Goal: Transaction & Acquisition: Download file/media

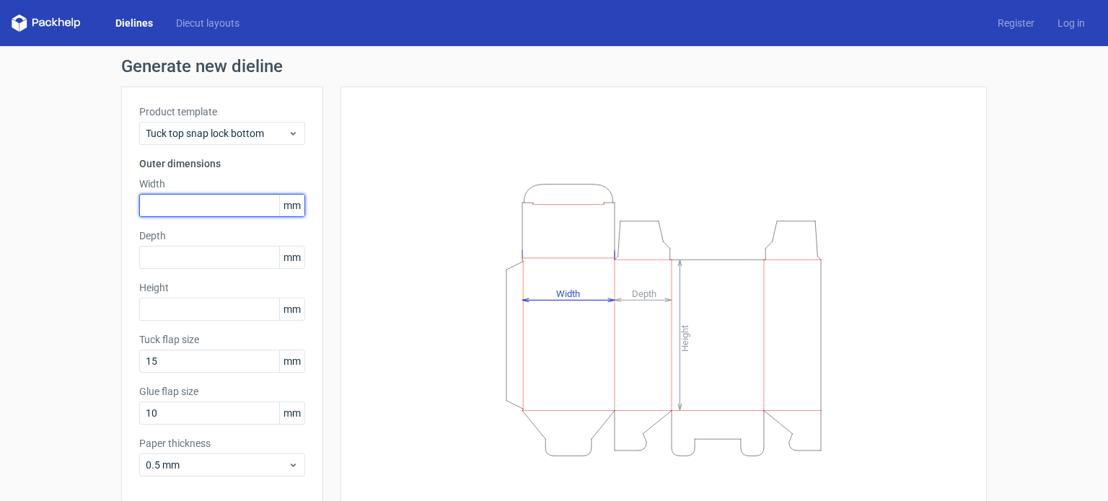
click at [206, 208] on input "text" at bounding box center [222, 205] width 166 height 23
type input "68"
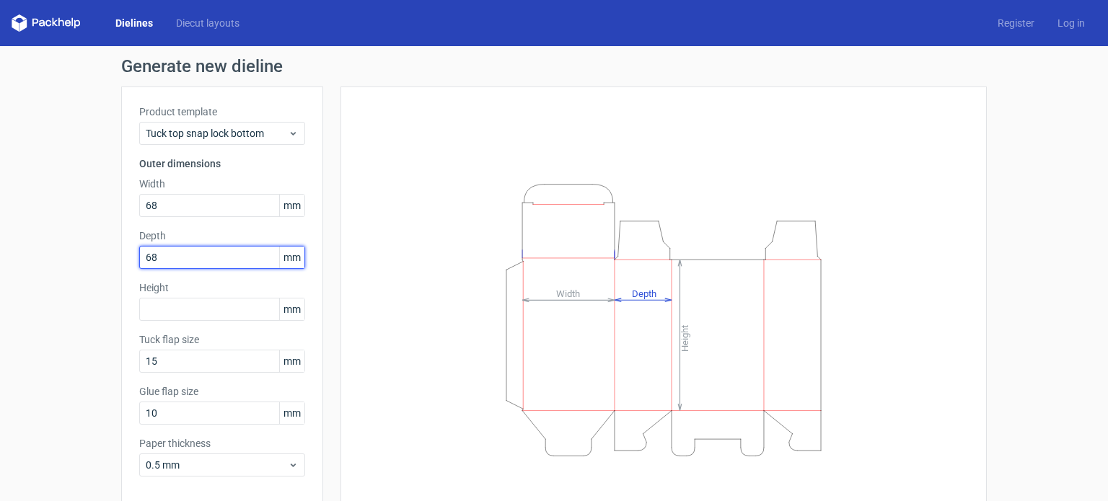
type input "68"
click at [190, 259] on input "68" at bounding box center [222, 257] width 166 height 23
click at [72, 11] on div "Dielines Diecut layouts Register Log in" at bounding box center [554, 23] width 1108 height 46
click at [139, 19] on link "Dielines" at bounding box center [134, 23] width 61 height 14
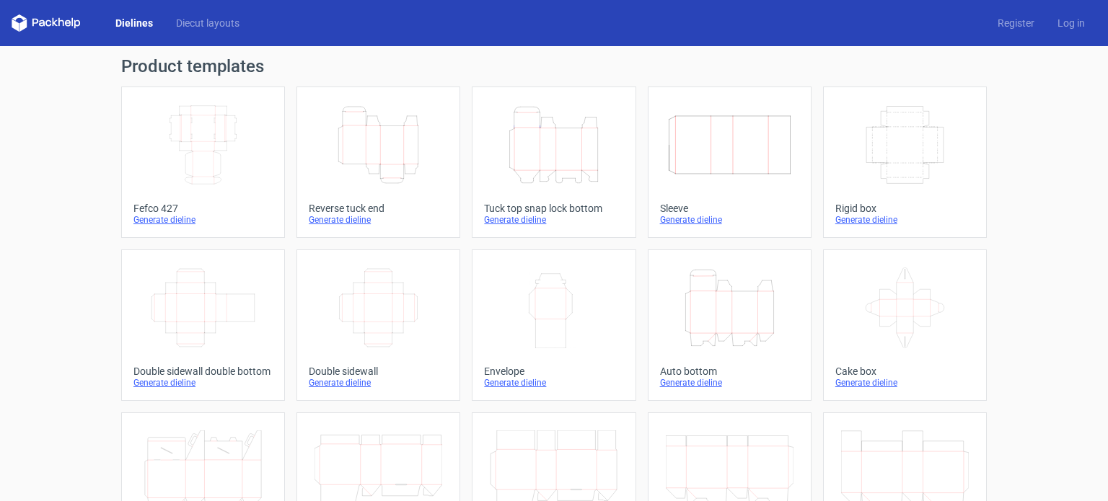
click at [351, 140] on icon "Height Depth Width" at bounding box center [378, 145] width 128 height 81
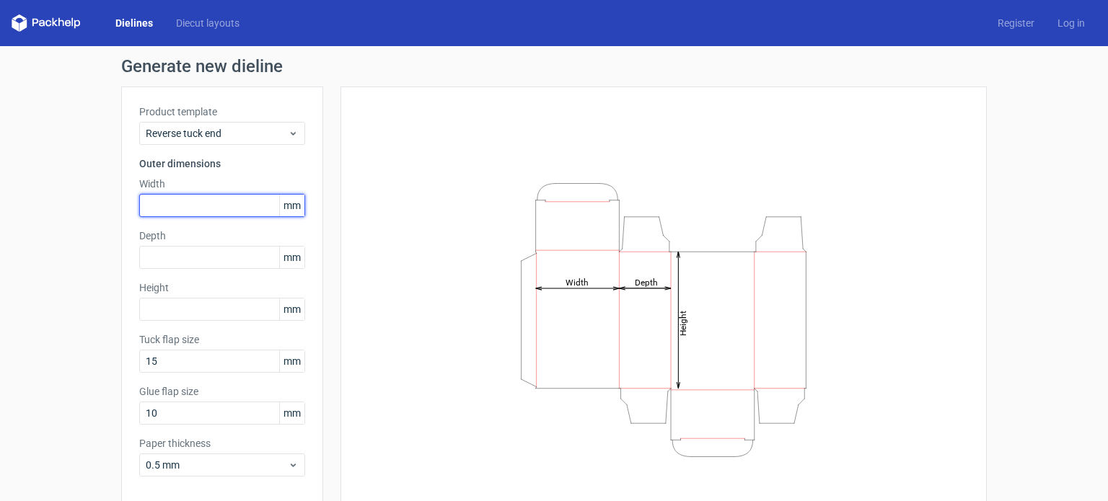
click at [184, 200] on input "text" at bounding box center [222, 205] width 166 height 23
type input "68"
click at [148, 244] on div "Depth mm" at bounding box center [222, 249] width 166 height 40
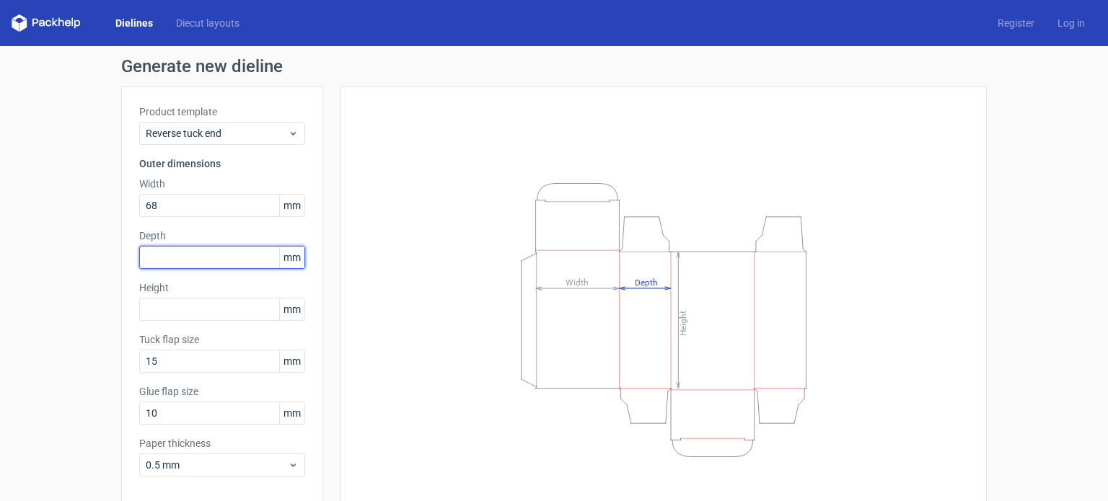
click at [162, 255] on input "text" at bounding box center [222, 257] width 166 height 23
type input "26"
type input "68"
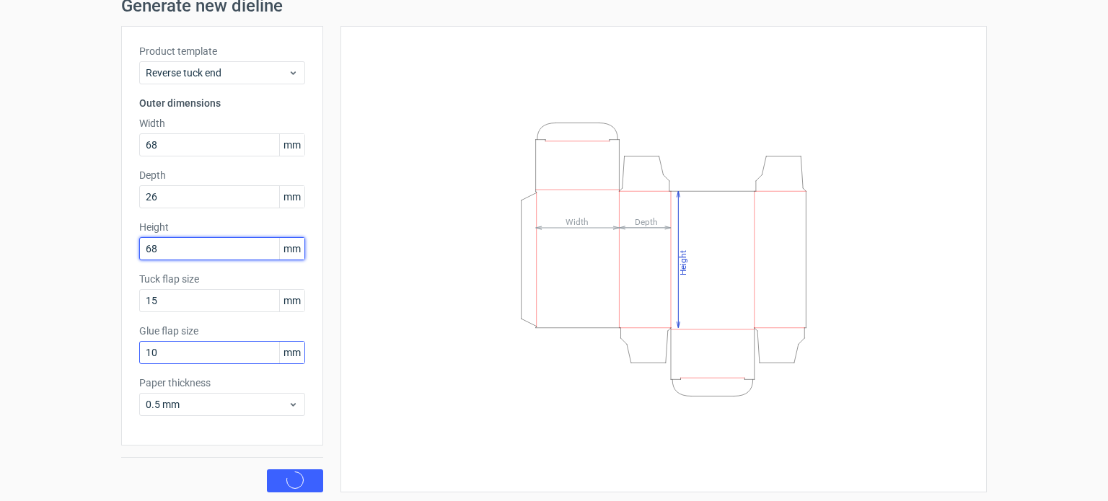
scroll to position [63, 0]
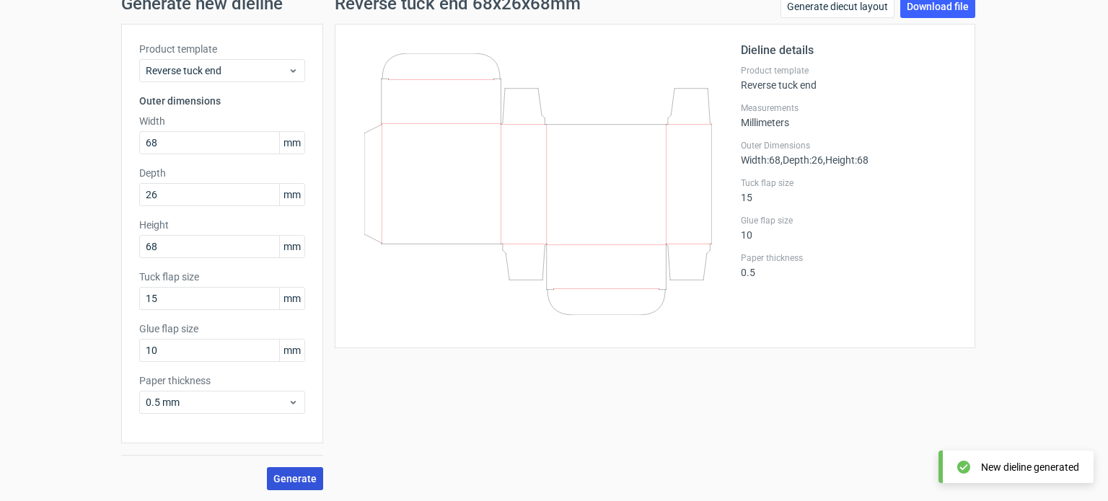
click at [277, 475] on span "Generate" at bounding box center [294, 479] width 43 height 10
click at [939, 9] on link "Download file" at bounding box center [937, 6] width 75 height 23
